Goal: Task Accomplishment & Management: Use online tool/utility

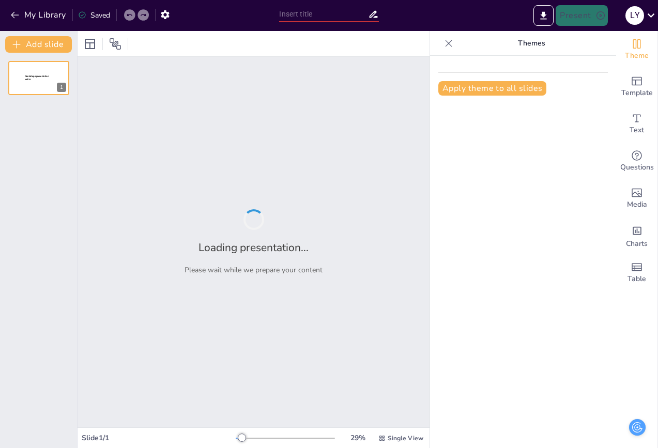
scroll to position [3628, 0]
type input "Exploring the Intersections of Stylistics and Narratology: A Comprehensive Over…"
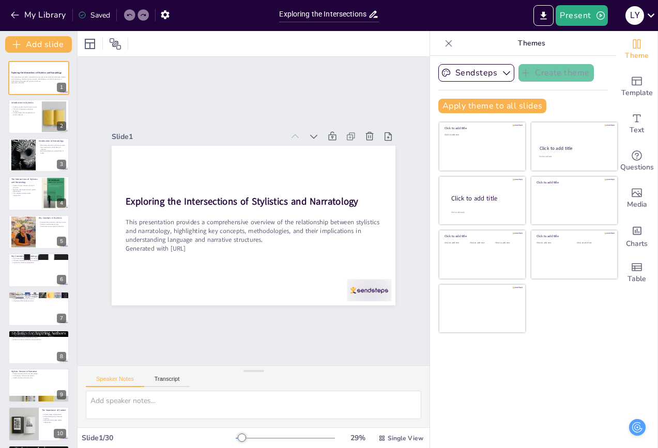
checkbox input "true"
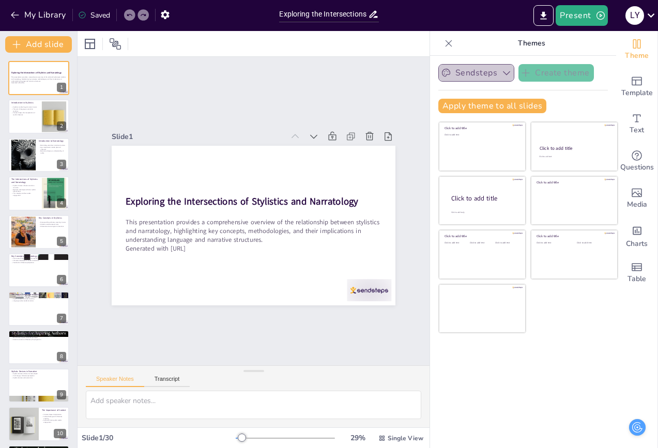
click at [501, 72] on icon "button" at bounding box center [506, 73] width 10 height 10
checkbox input "true"
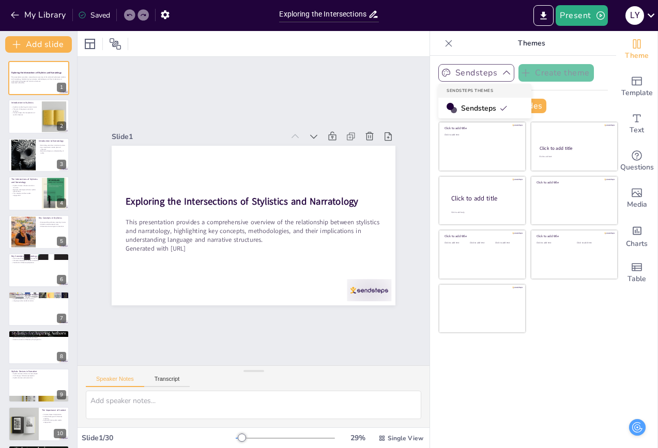
checkbox input "true"
click at [319, 103] on div "Slide 1 Exploring the Intersections of Stylistics and Narratology This presenta…" at bounding box center [254, 211] width 352 height 308
checkbox input "true"
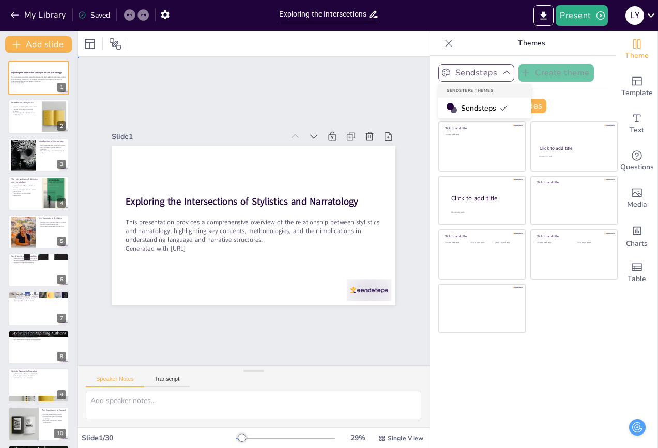
checkbox input "true"
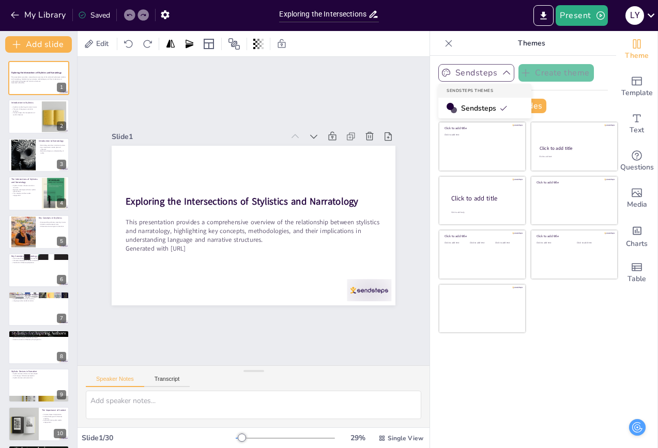
checkbox input "true"
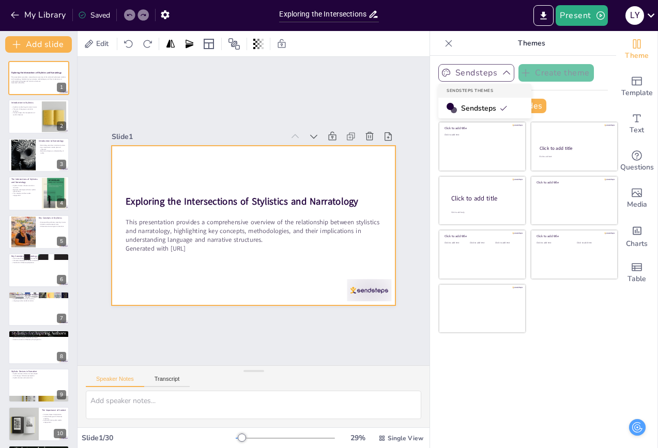
checkbox input "true"
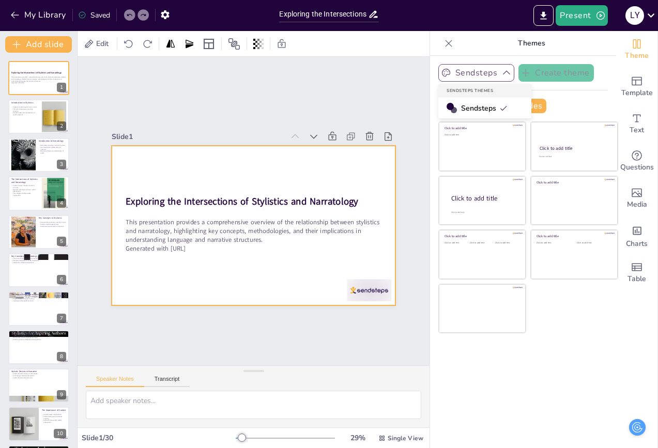
checkbox input "true"
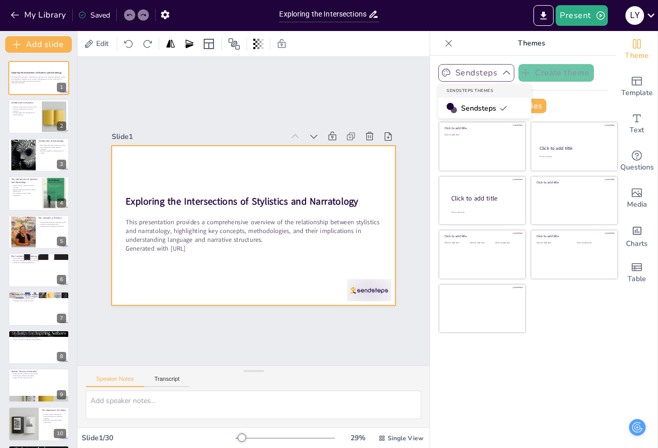
checkbox input "true"
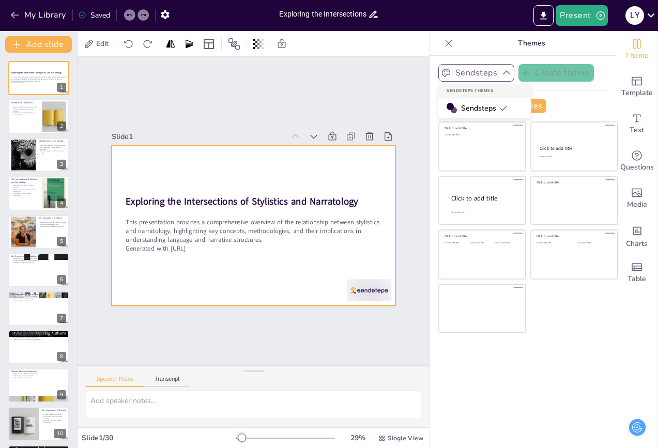
checkbox input "true"
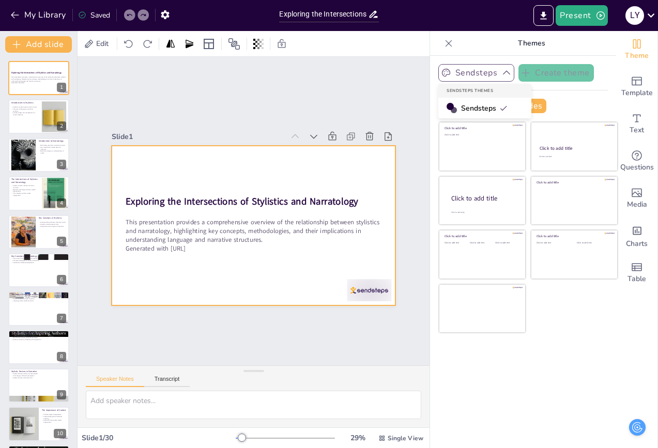
checkbox input "true"
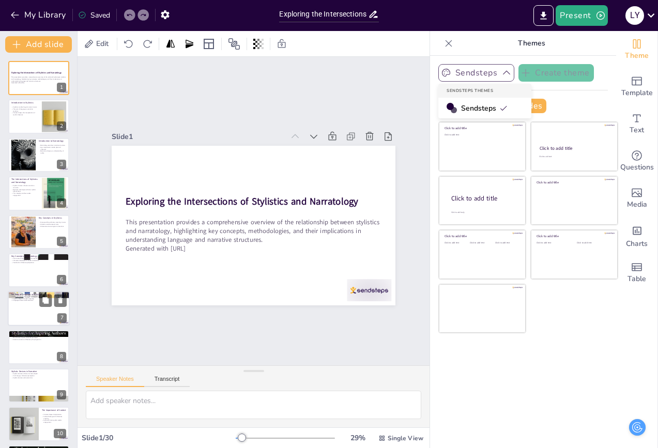
checkbox input "true"
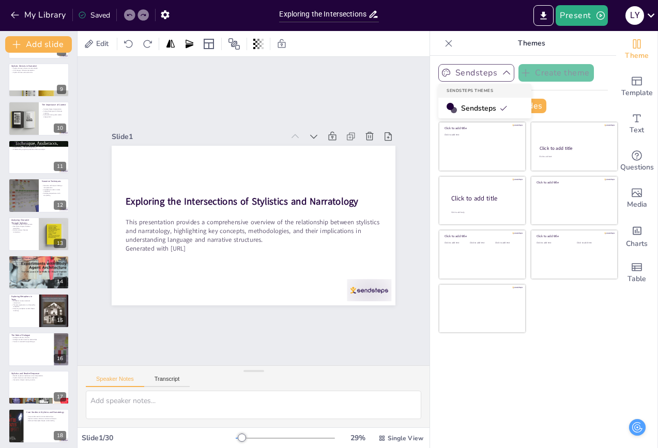
checkbox input "true"
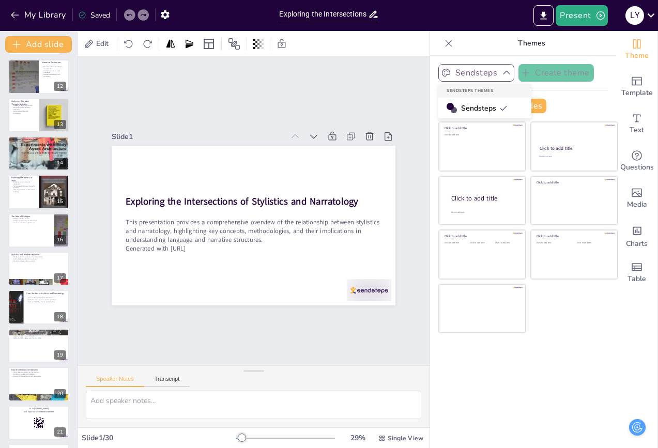
checkbox input "true"
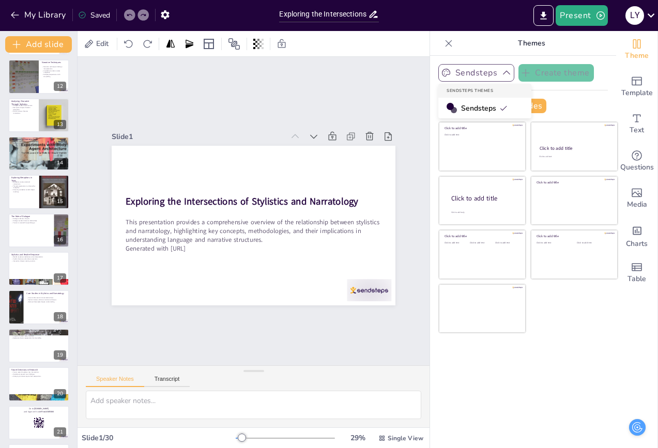
checkbox input "true"
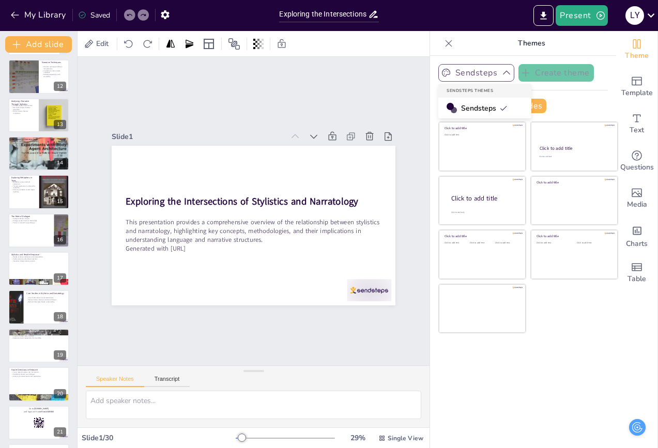
checkbox input "true"
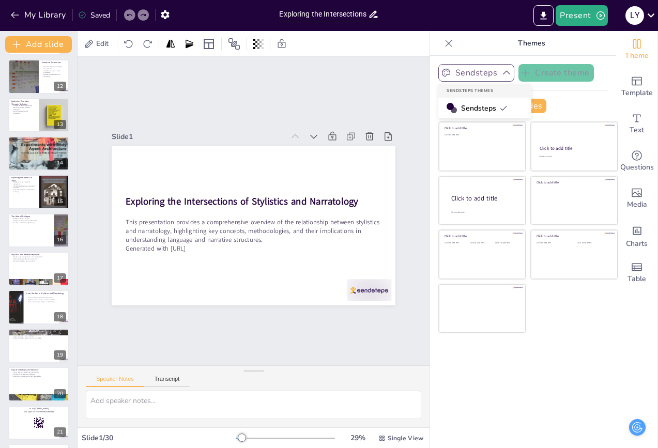
scroll to position [770, 0]
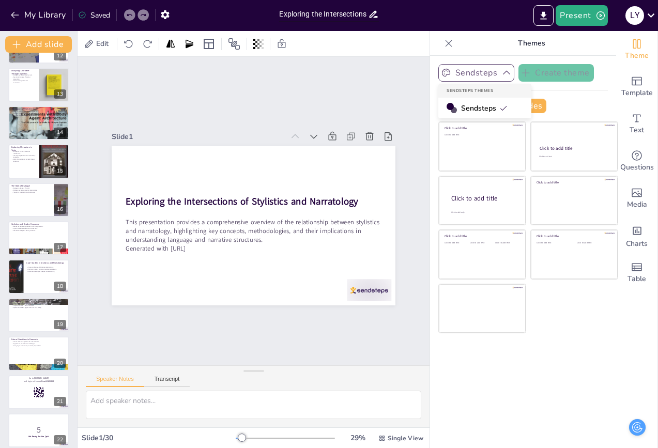
checkbox input "true"
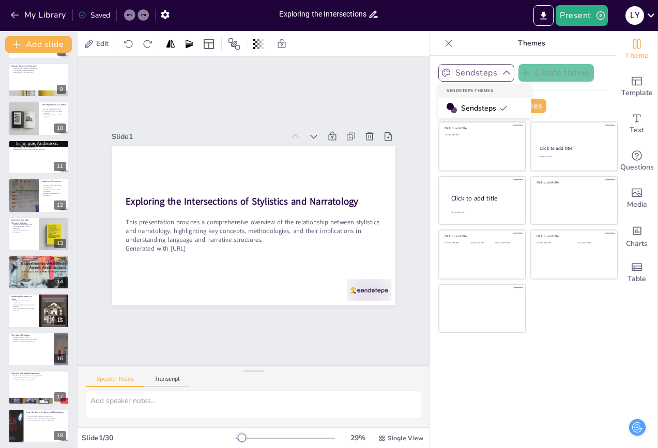
checkbox input "true"
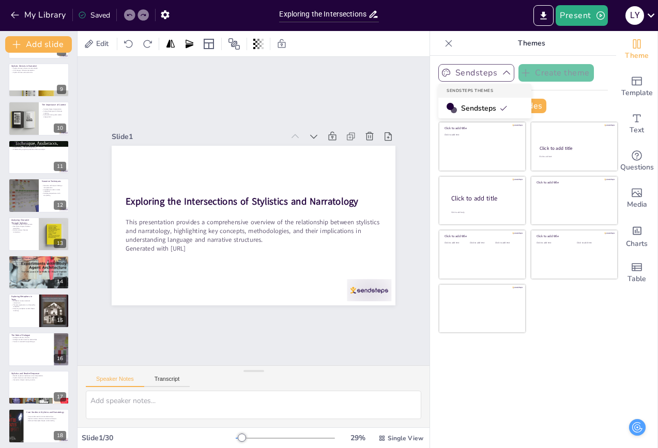
checkbox input "true"
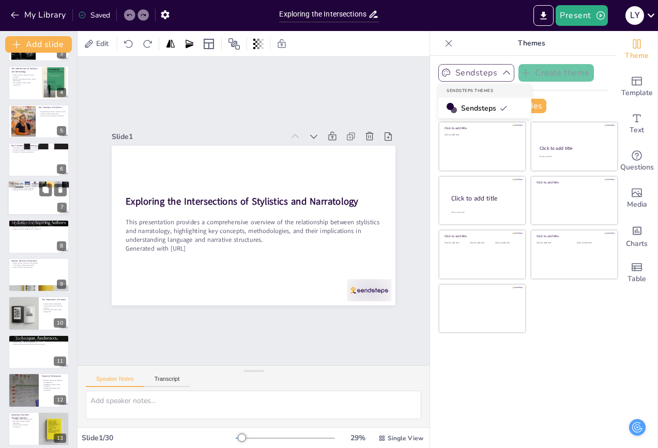
checkbox input "true"
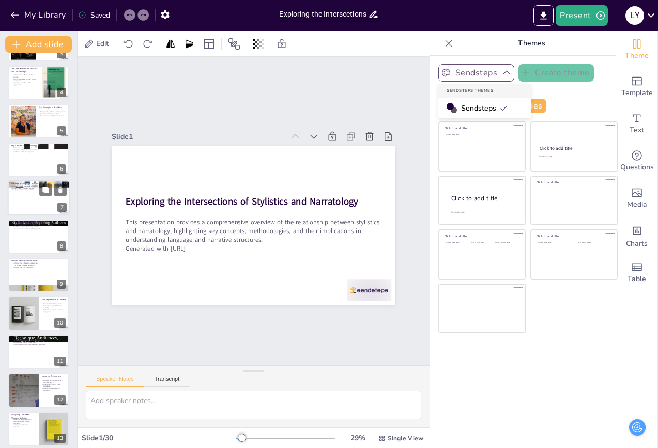
checkbox input "true"
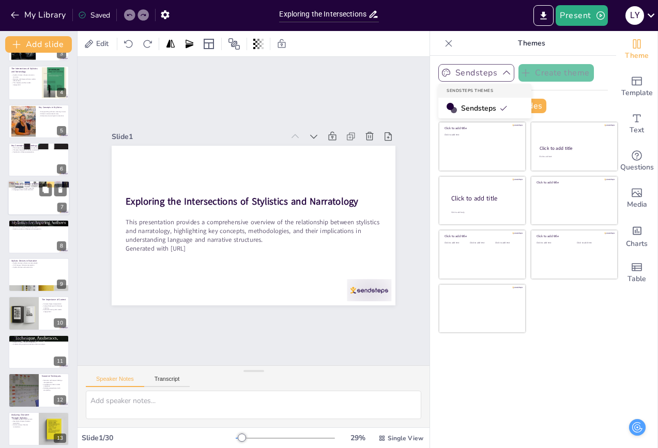
checkbox input "true"
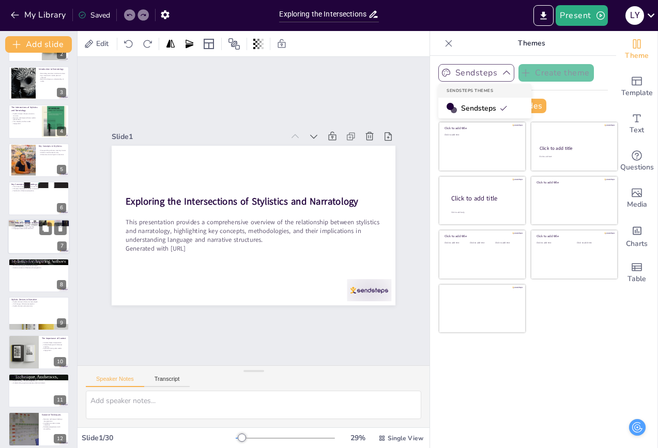
scroll to position [6, 0]
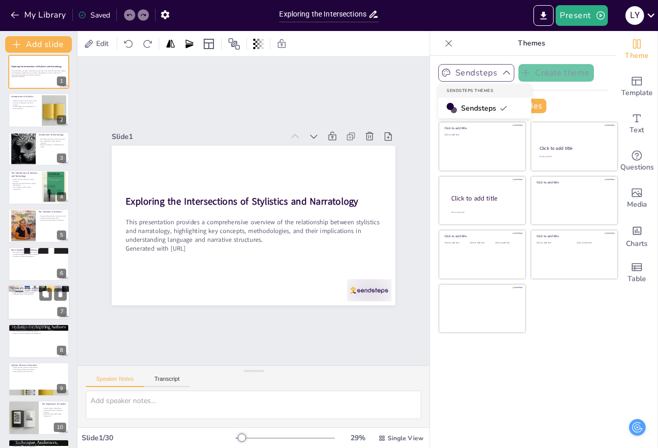
checkbox input "true"
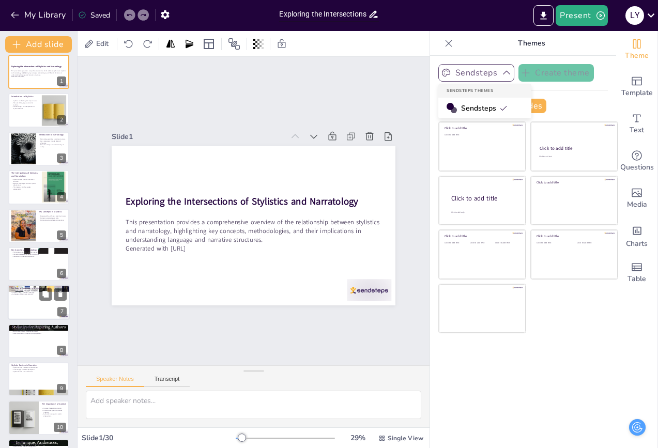
scroll to position [0, 0]
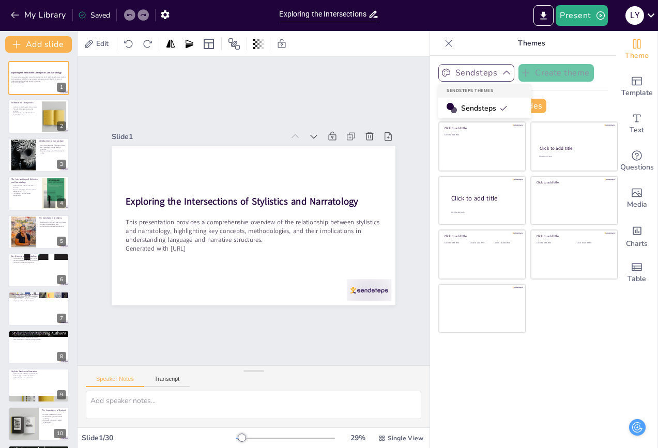
checkbox input "true"
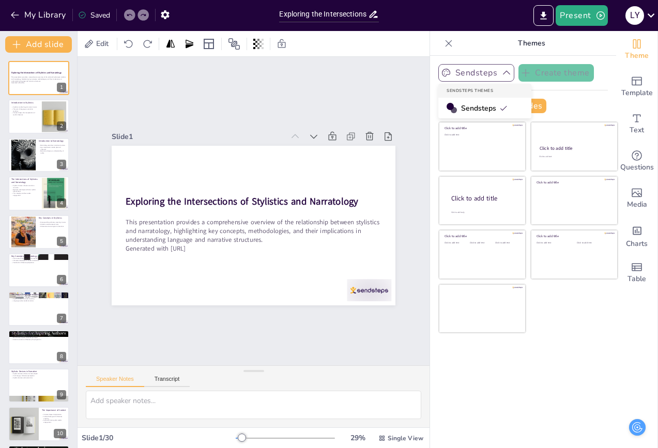
checkbox input "true"
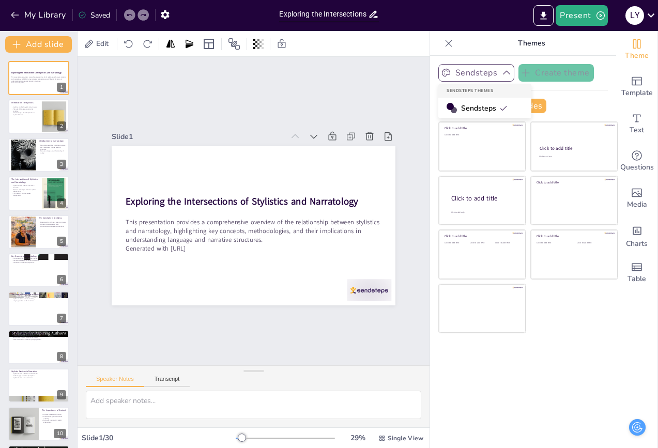
checkbox input "true"
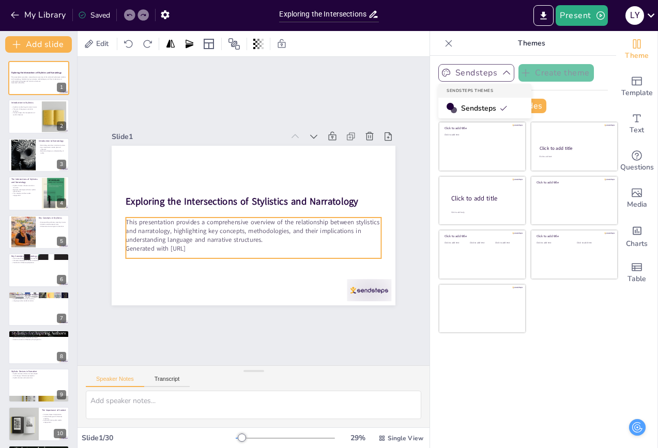
checkbox input "true"
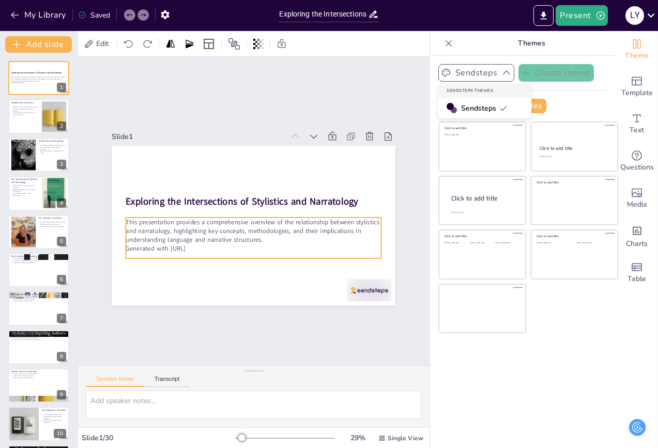
checkbox input "true"
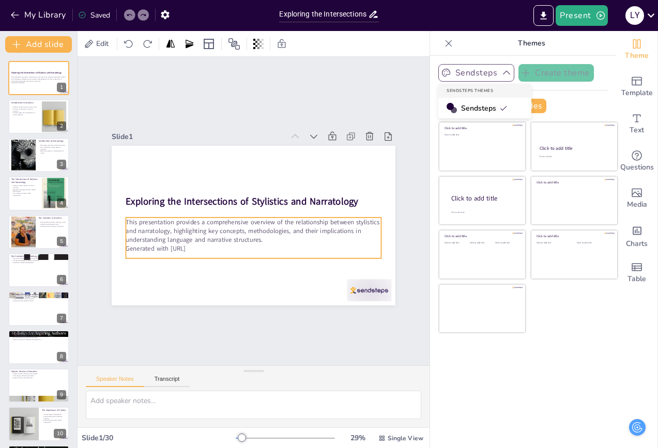
checkbox input "true"
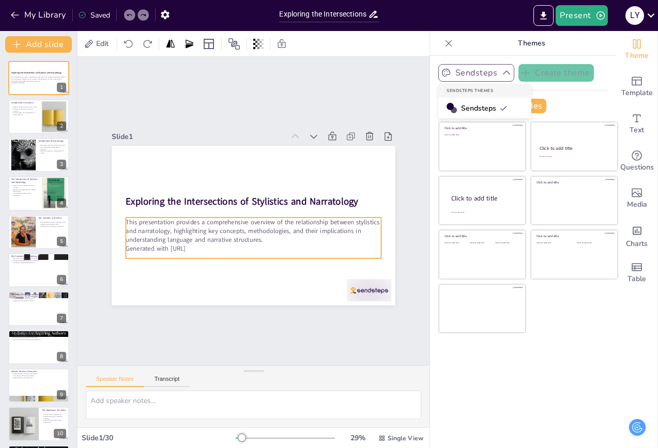
checkbox input "true"
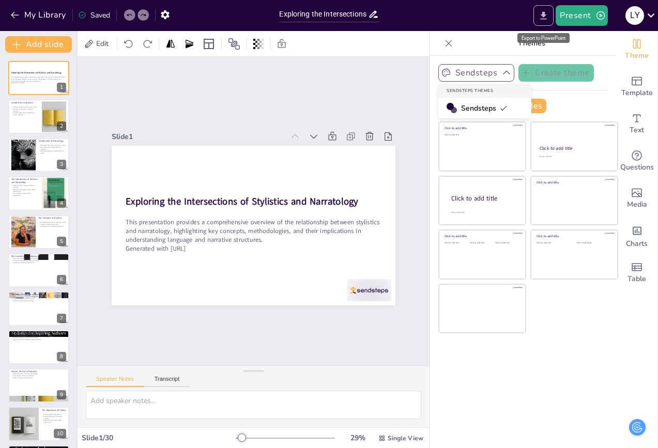
click at [542, 18] on icon "Export to PowerPoint" at bounding box center [543, 15] width 11 height 11
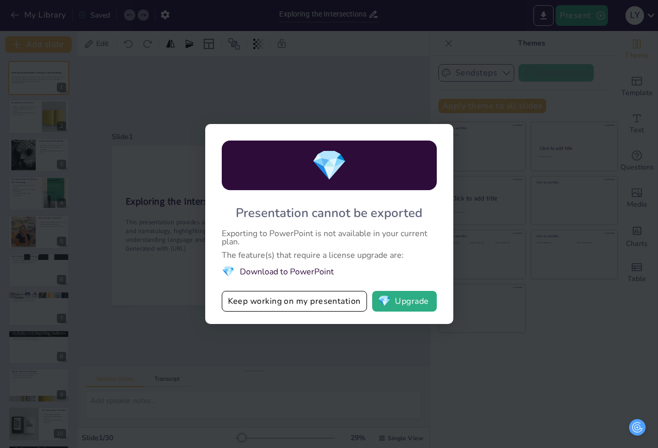
click at [315, 275] on li "💎 Download to PowerPoint" at bounding box center [329, 272] width 215 height 14
click at [386, 76] on div "💎 Presentation cannot be exported Exporting to PowerPoint is not available in y…" at bounding box center [329, 224] width 658 height 448
click at [298, 112] on div "💎 Presentation cannot be exported Exporting to PowerPoint is not available in y…" at bounding box center [329, 224] width 658 height 448
click at [268, 308] on button "Keep working on my presentation" at bounding box center [294, 301] width 145 height 21
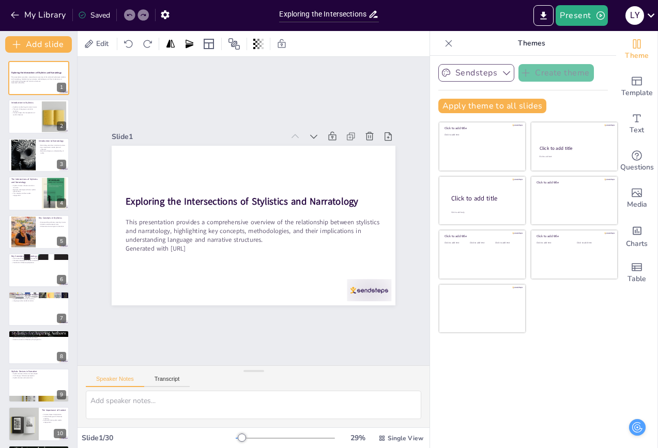
checkbox input "true"
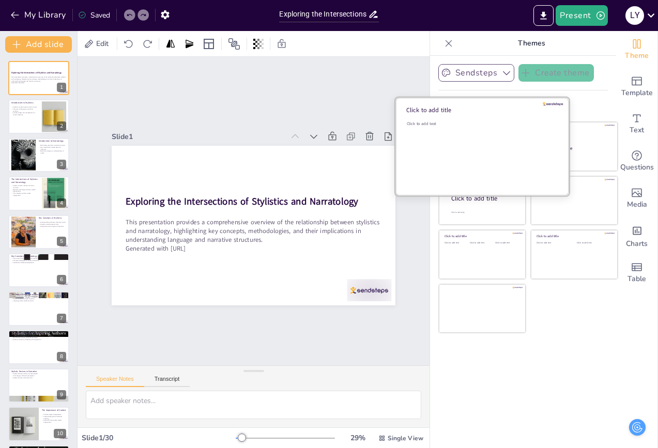
checkbox input "true"
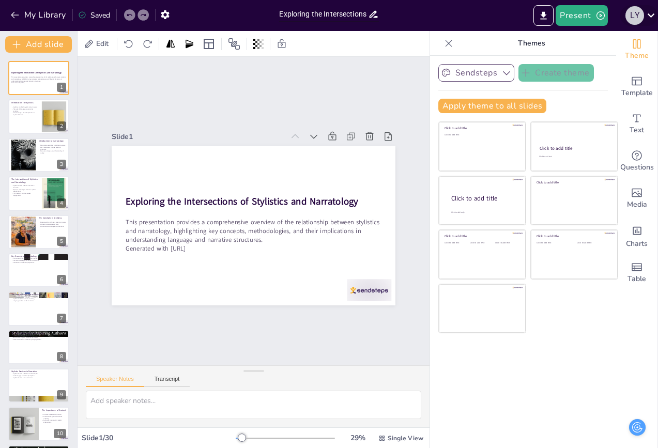
click at [638, 13] on div "L Y" at bounding box center [634, 15] width 19 height 19
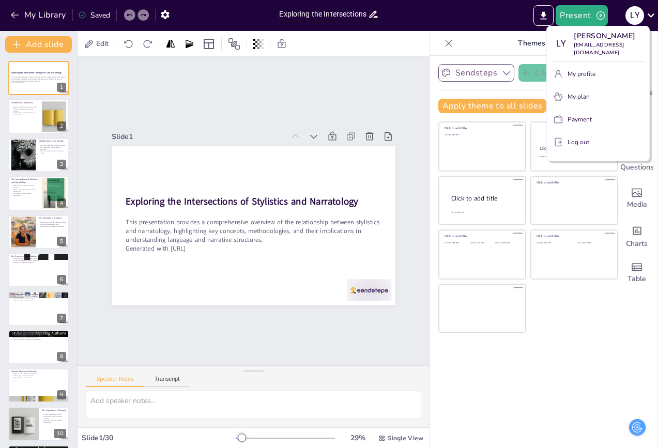
checkbox input "true"
